Goal: Information Seeking & Learning: Learn about a topic

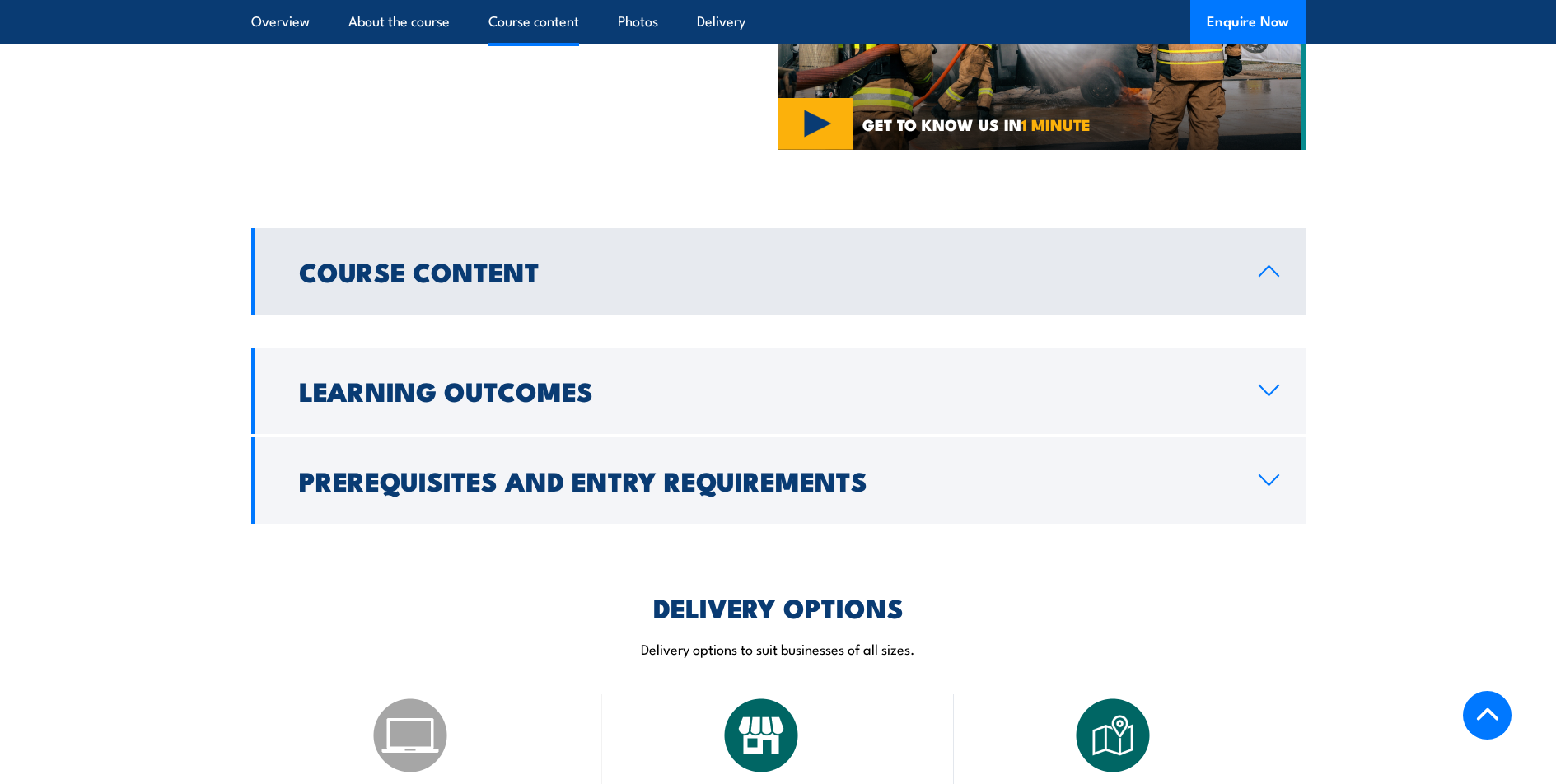
scroll to position [1070, 0]
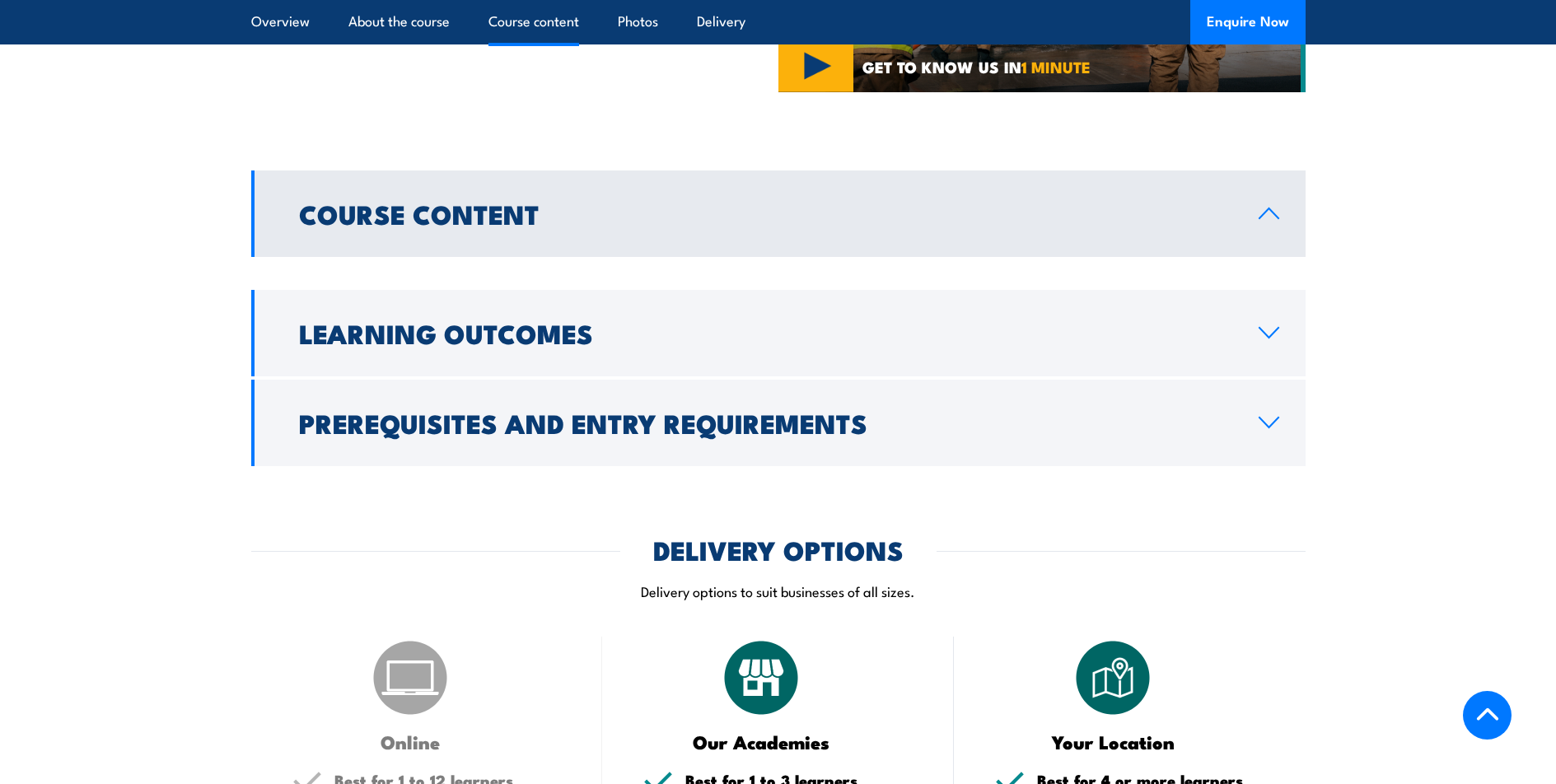
click at [1265, 207] on icon at bounding box center [1269, 213] width 22 height 13
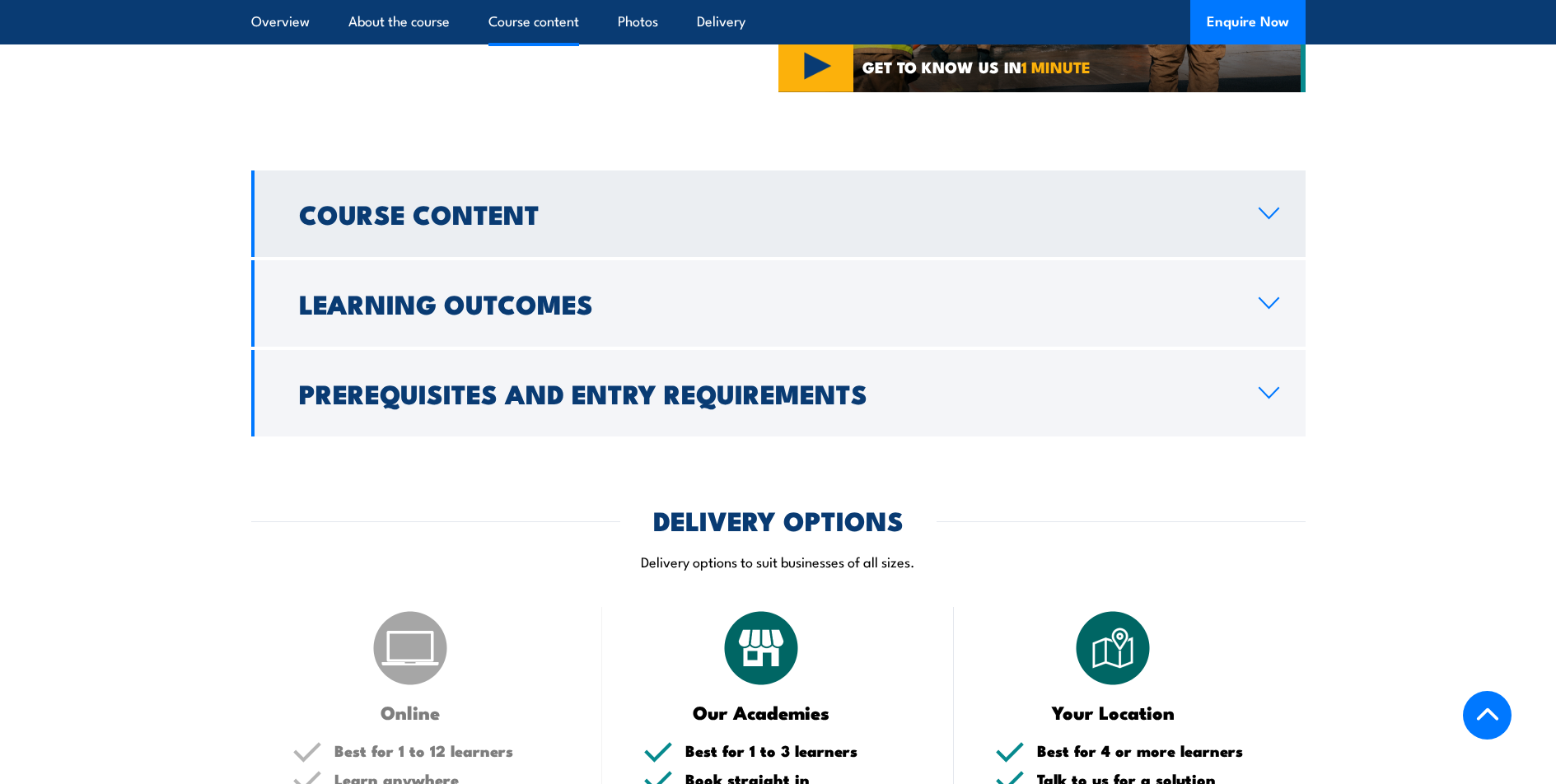
click at [1264, 208] on icon at bounding box center [1269, 213] width 19 height 10
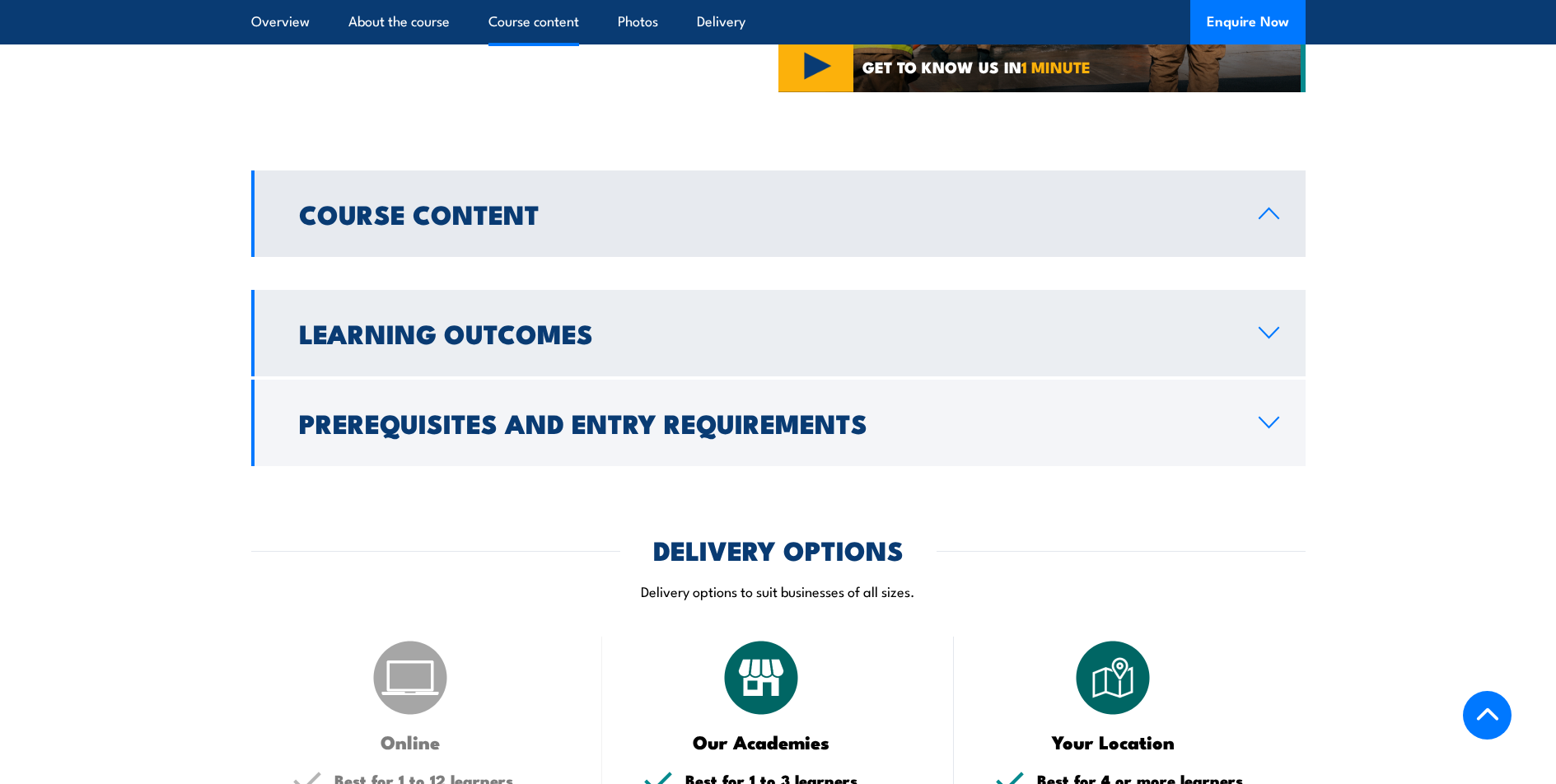
click at [1260, 328] on icon at bounding box center [1269, 333] width 19 height 10
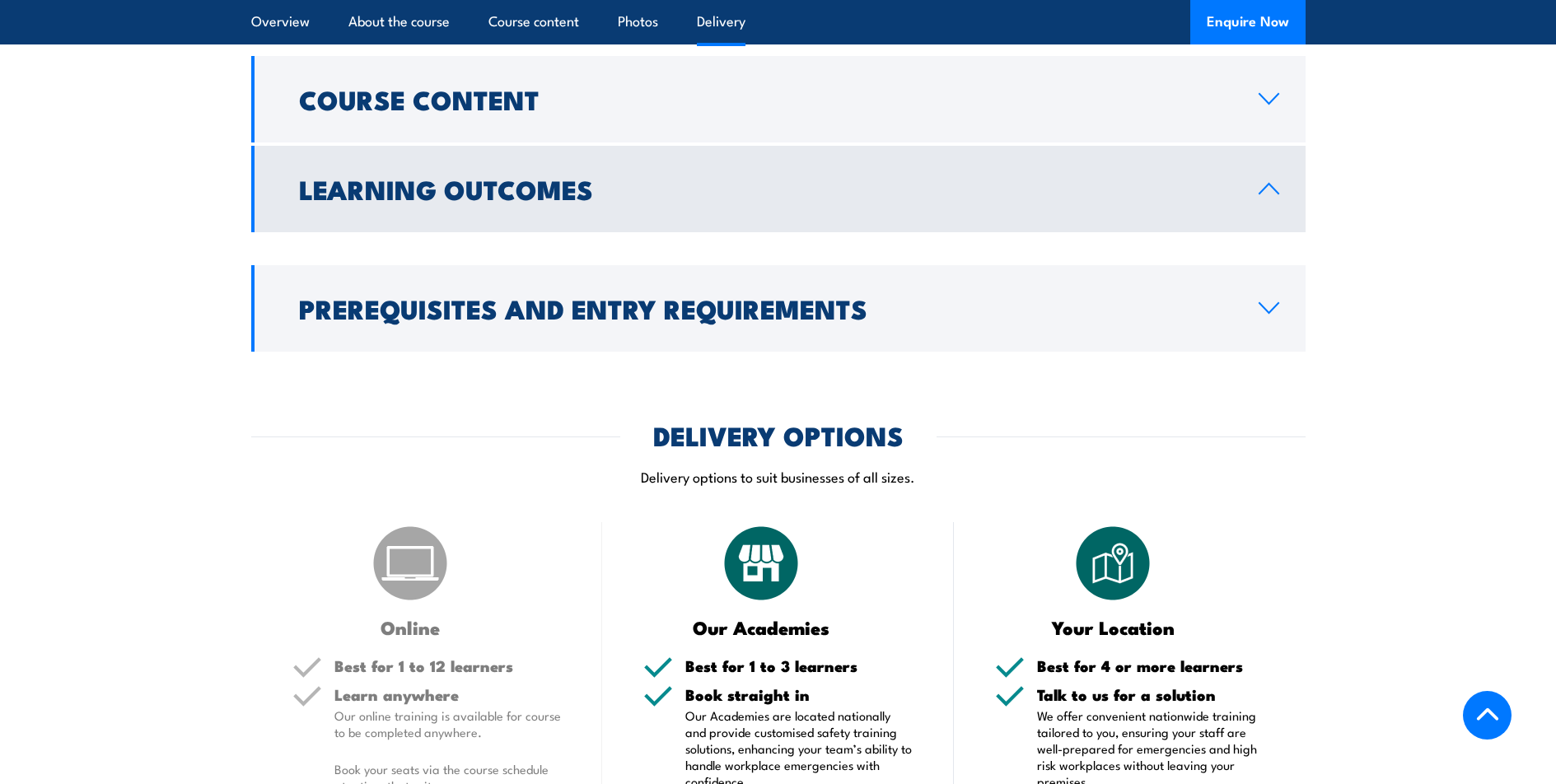
scroll to position [1400, 0]
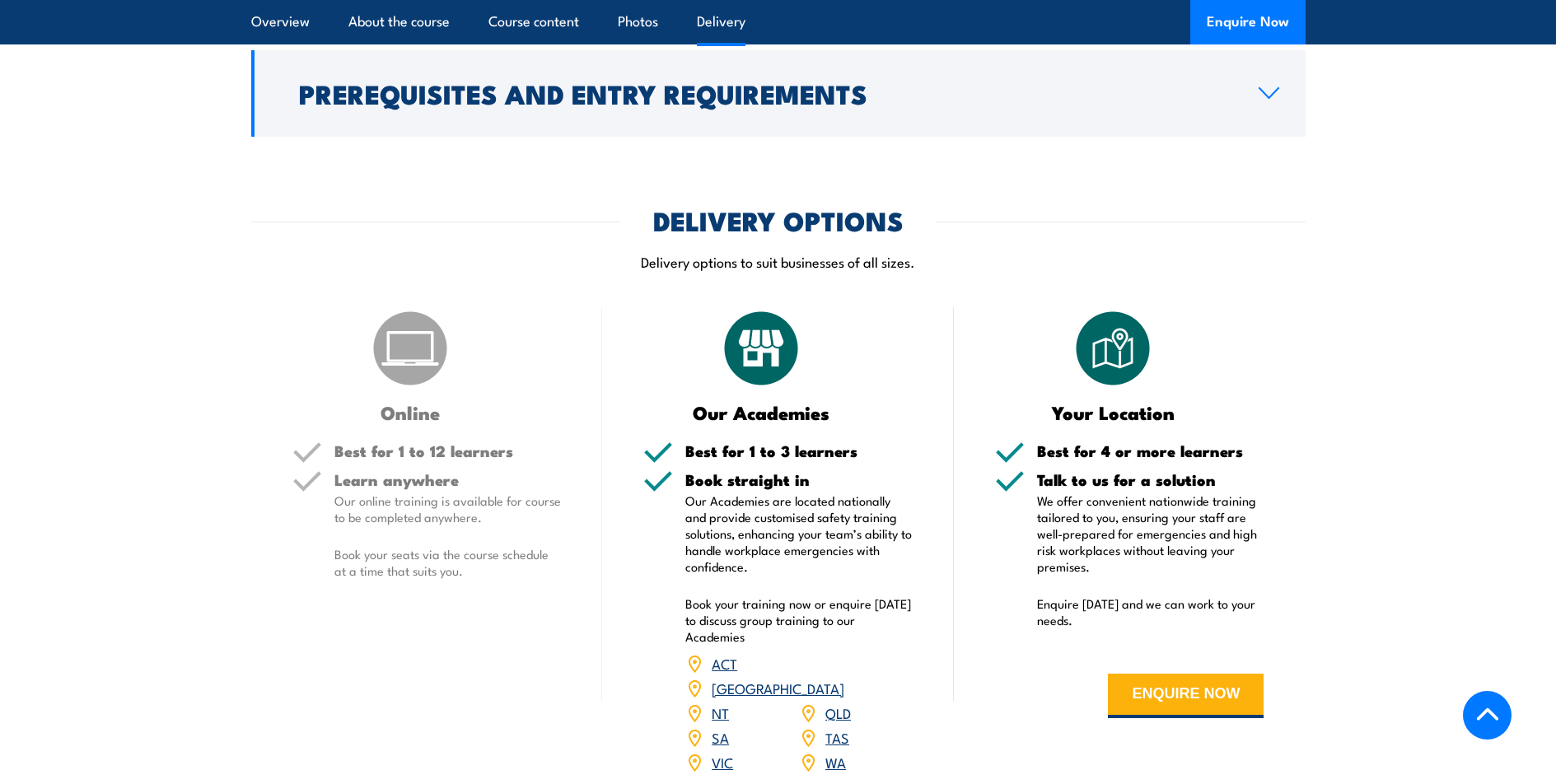
click at [843, 678] on link "[GEOGRAPHIC_DATA]" at bounding box center [778, 688] width 133 height 20
click at [417, 312] on img at bounding box center [410, 348] width 82 height 82
click at [418, 324] on img at bounding box center [410, 348] width 82 height 82
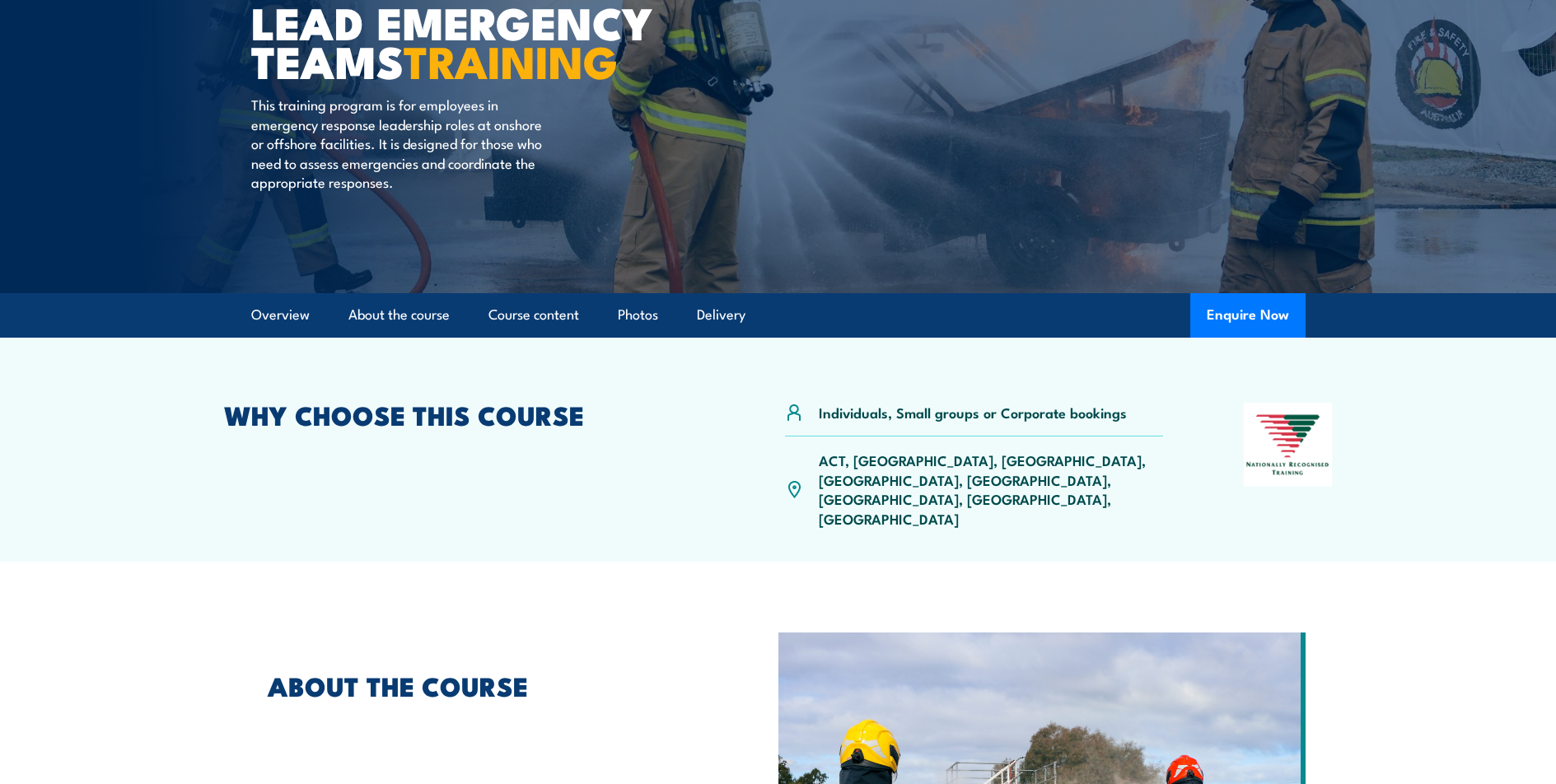
scroll to position [82, 0]
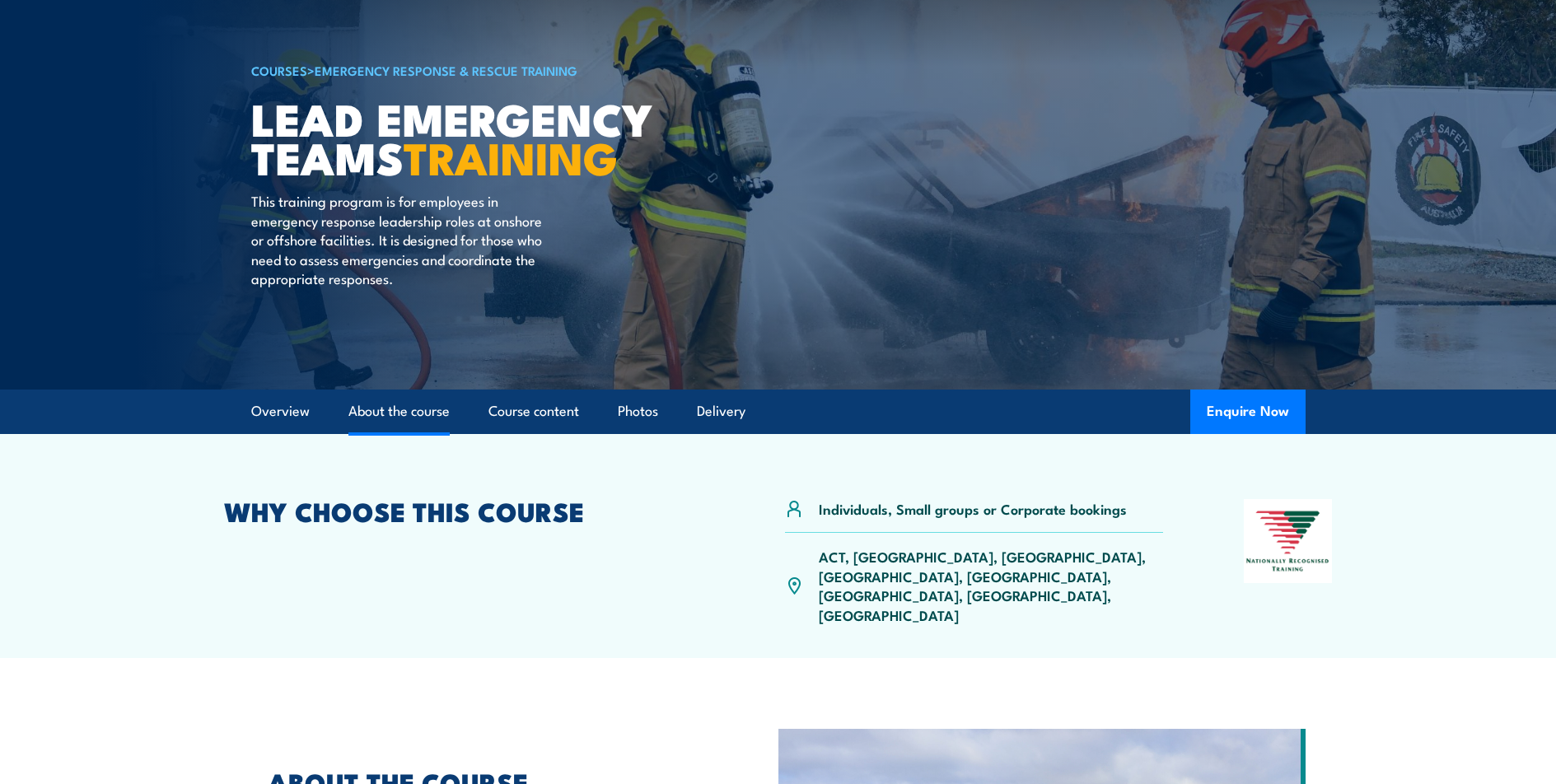
click at [404, 412] on link "About the course" at bounding box center [399, 411] width 101 height 44
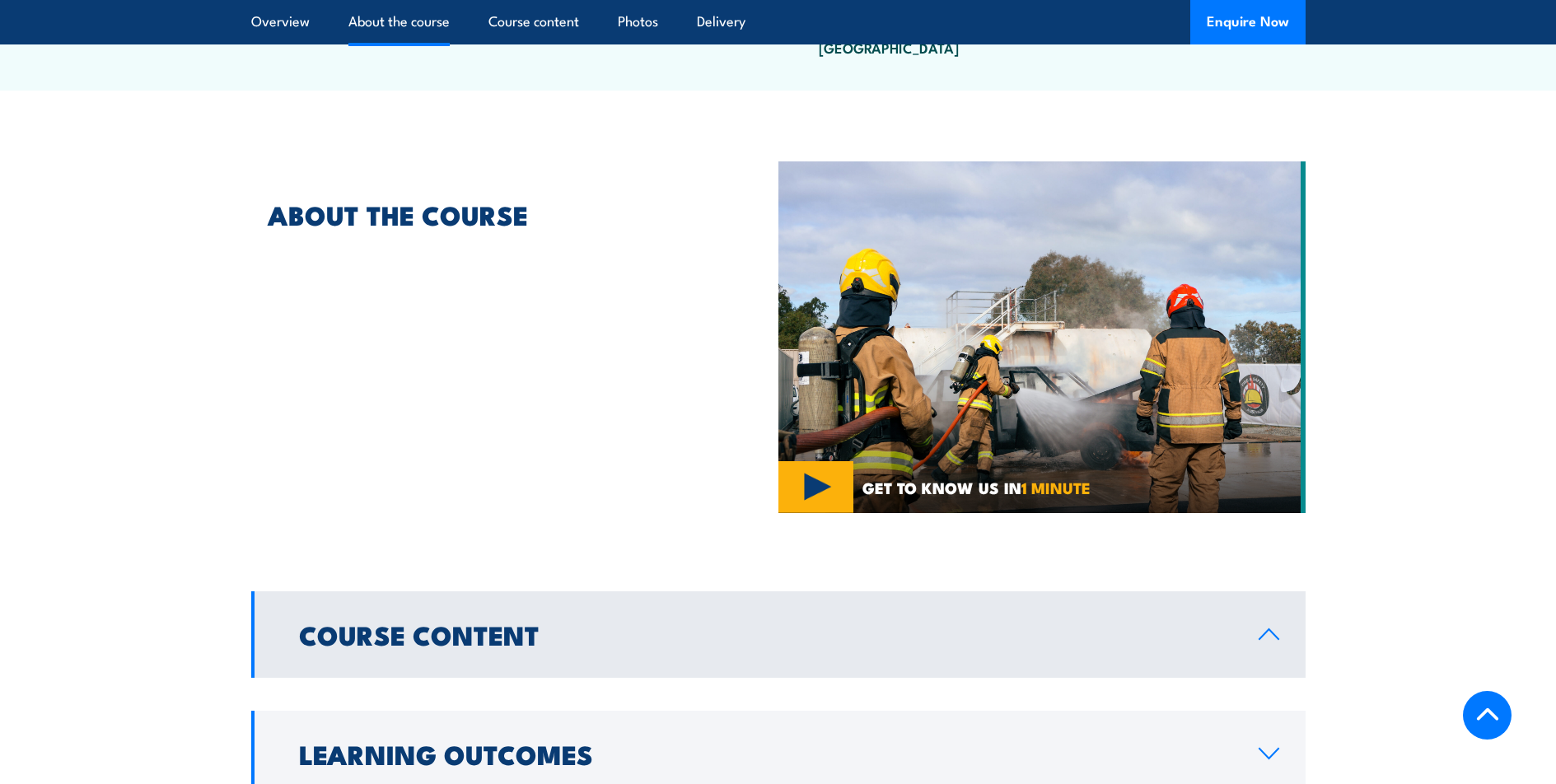
scroll to position [654, 0]
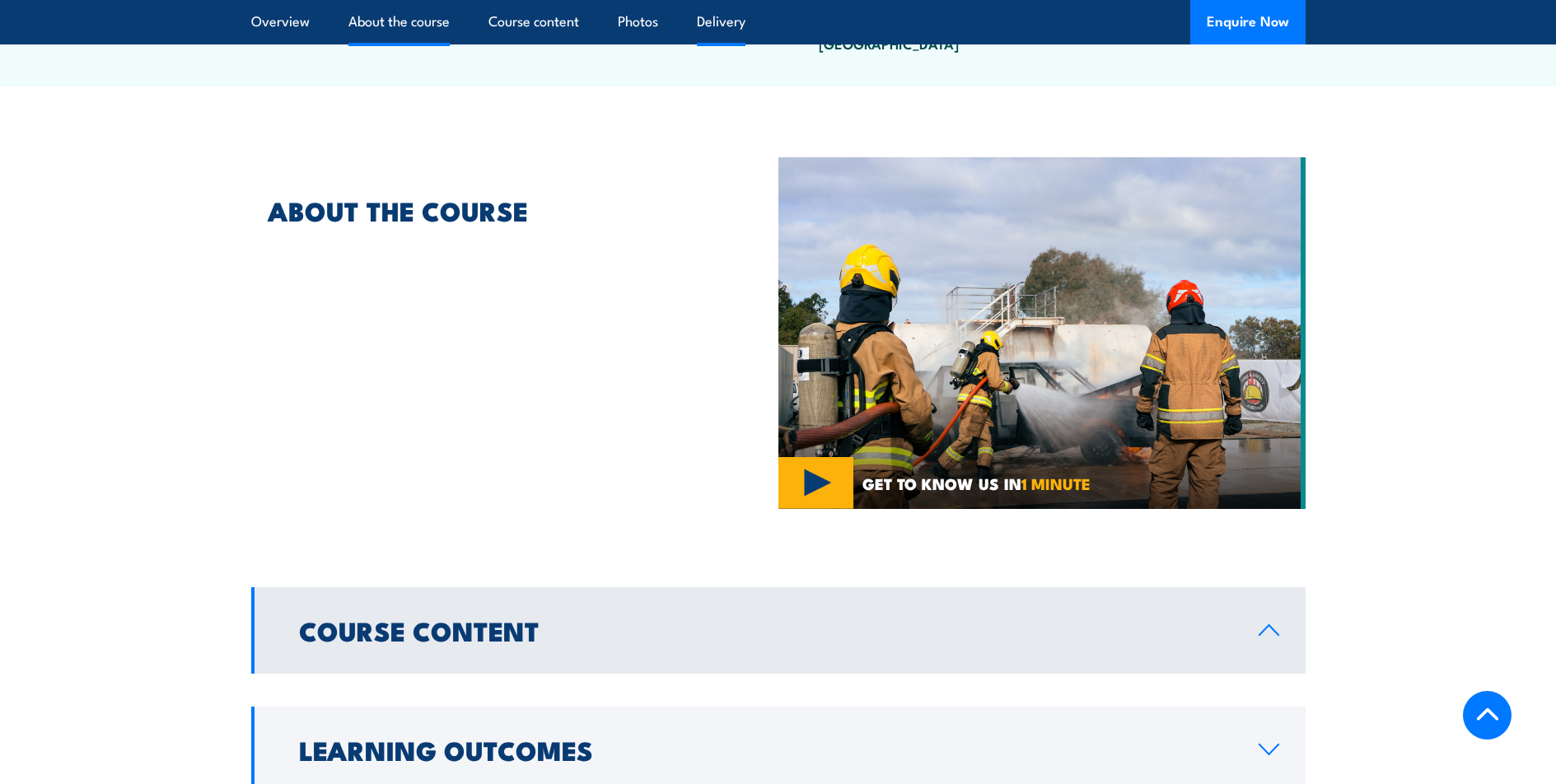
click at [726, 18] on link "Delivery" at bounding box center [721, 22] width 49 height 44
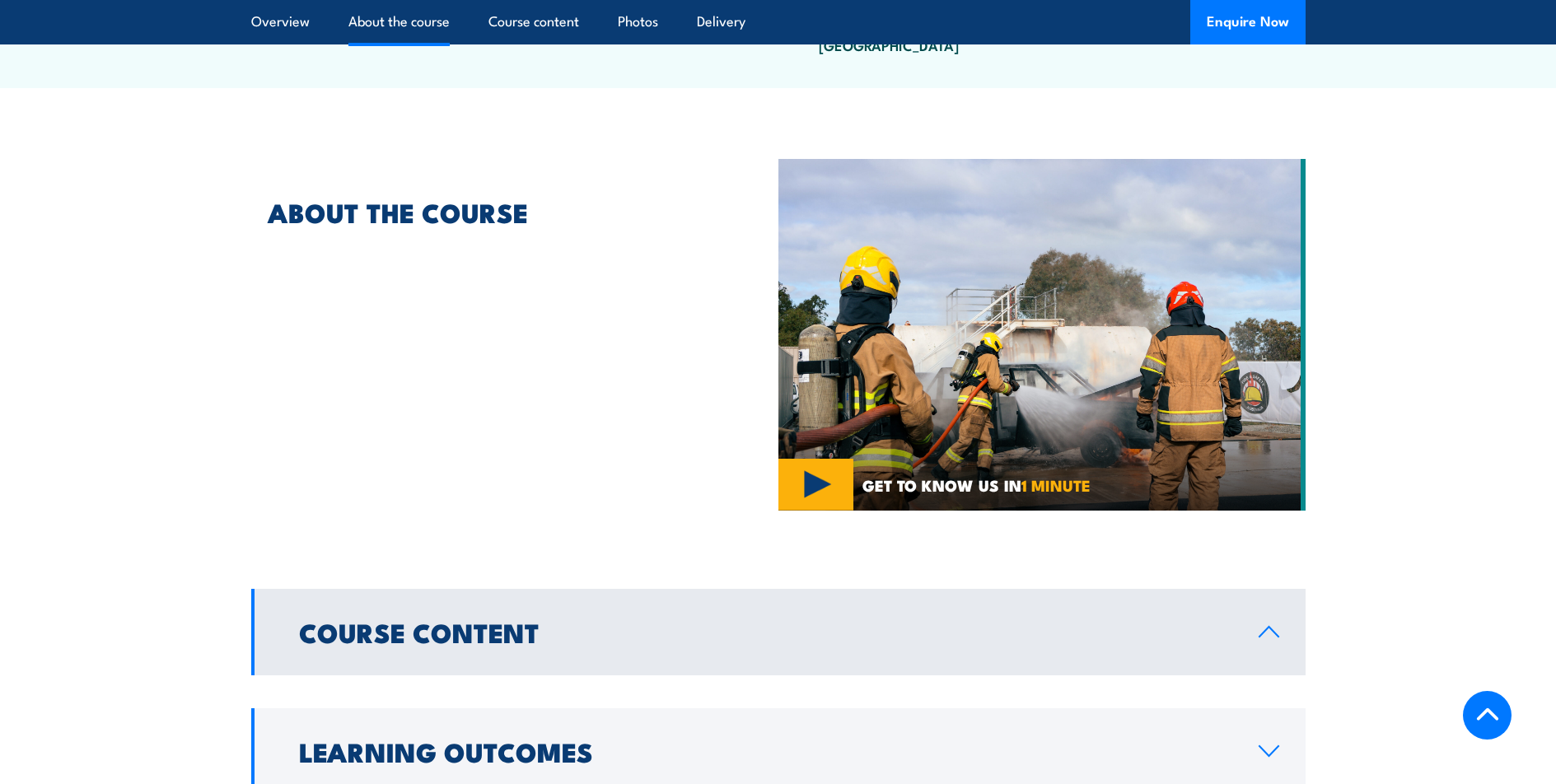
scroll to position [655, 0]
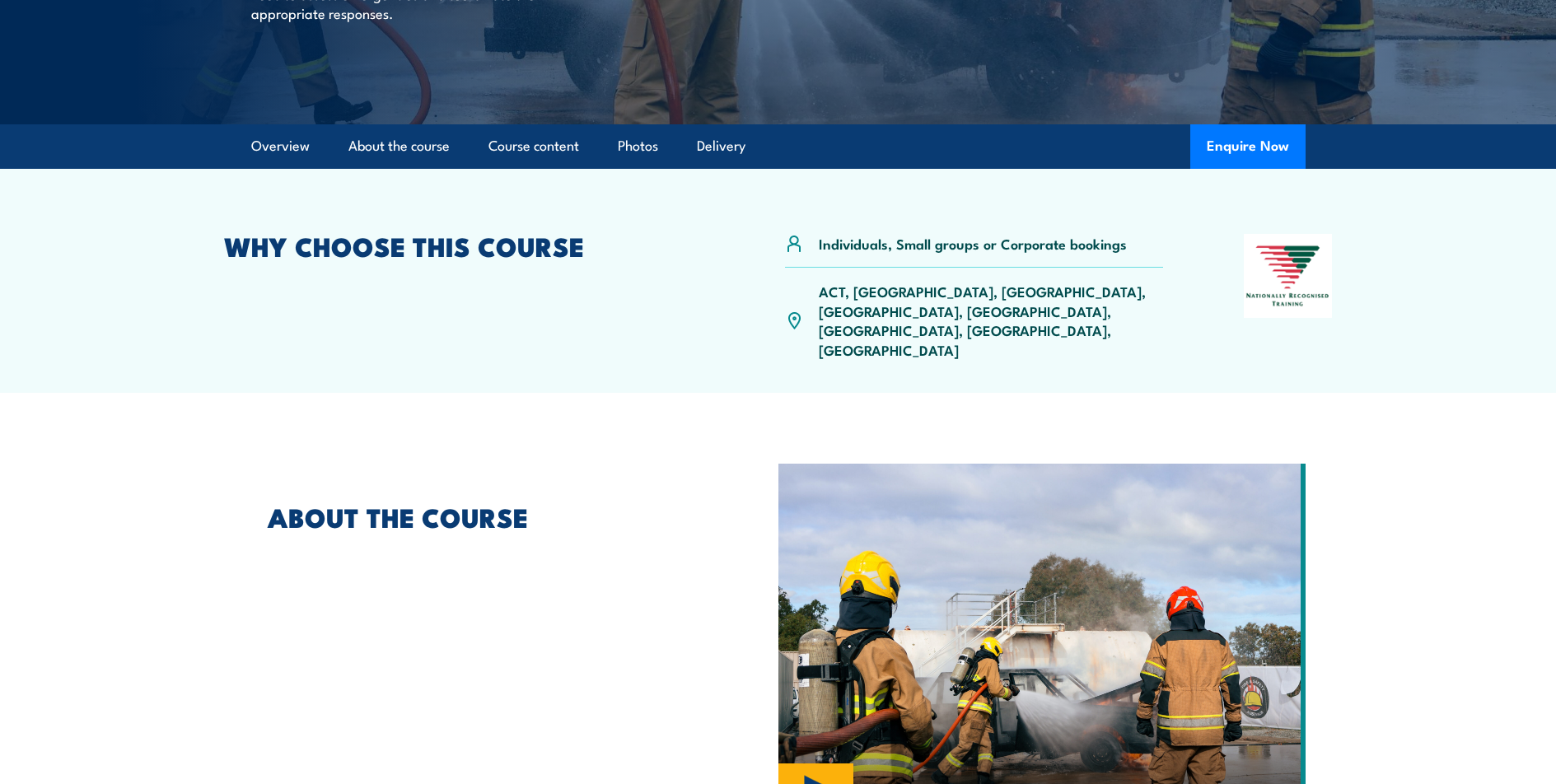
scroll to position [160, 0]
